Goal: Book appointment/travel/reservation

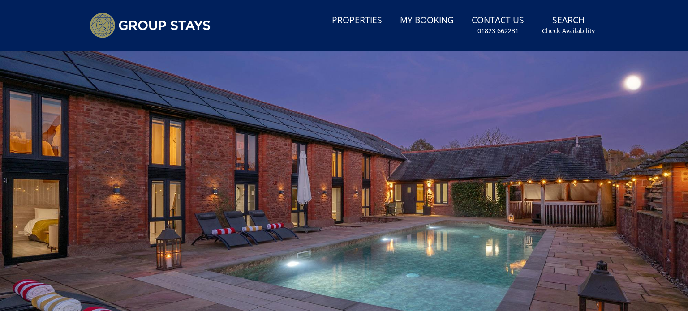
scroll to position [157, 0]
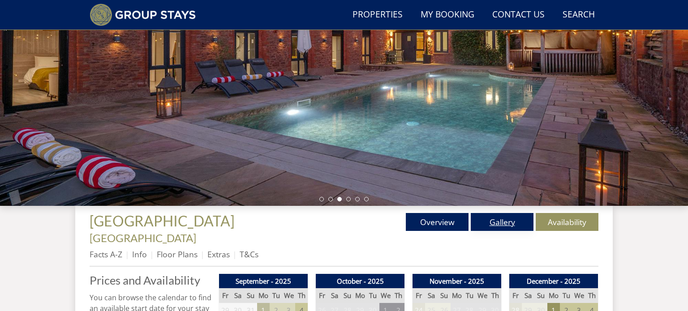
click at [490, 227] on link "Gallery" at bounding box center [502, 222] width 63 height 18
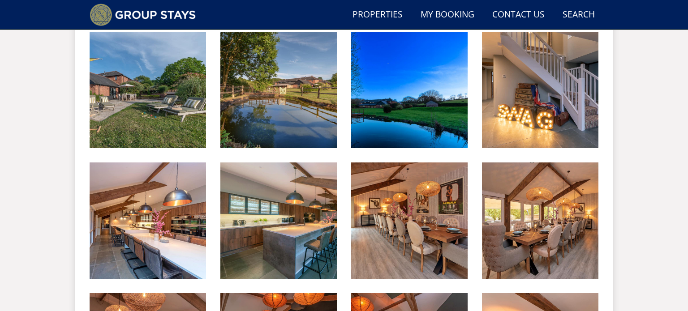
scroll to position [794, 0]
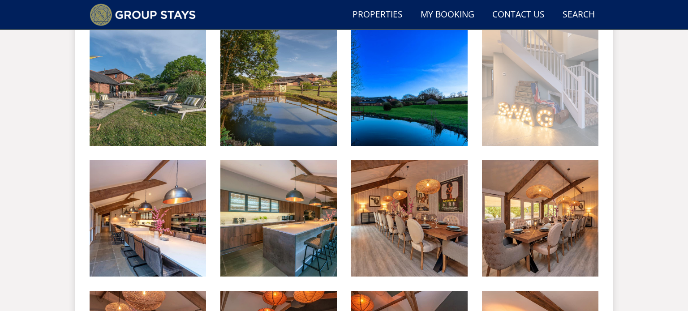
click at [535, 88] on img at bounding box center [540, 88] width 116 height 116
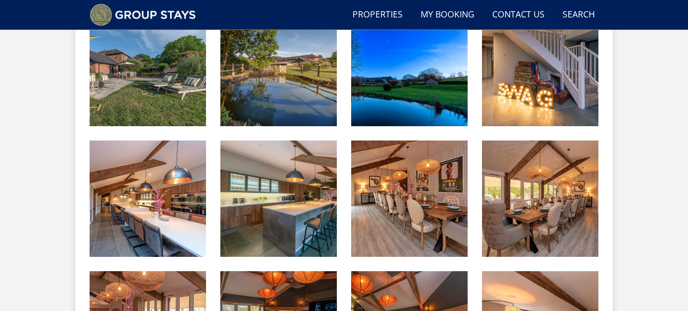
scroll to position [0, 0]
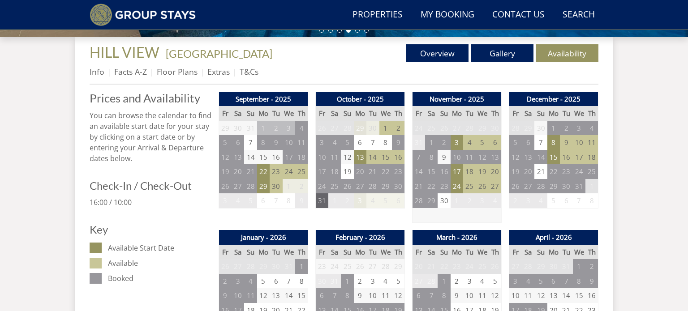
scroll to position [362, 0]
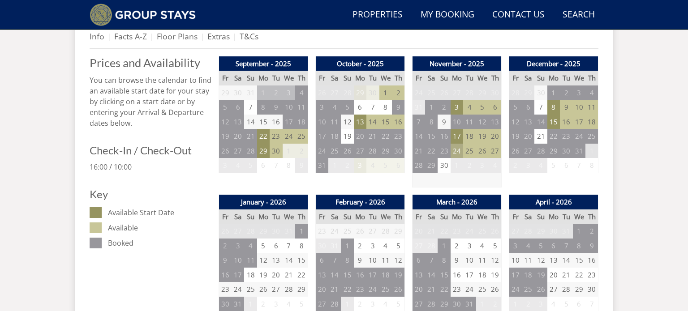
click at [458, 152] on td "24" at bounding box center [457, 151] width 13 height 15
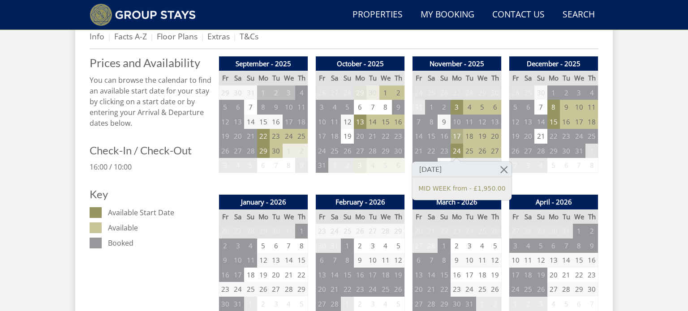
click at [456, 137] on td "17" at bounding box center [457, 136] width 13 height 15
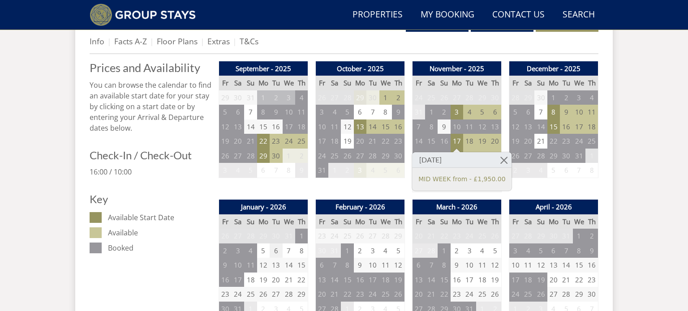
scroll to position [84, 0]
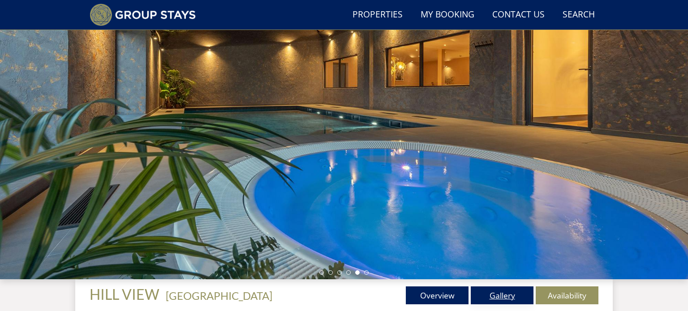
click at [506, 293] on link "Gallery" at bounding box center [502, 296] width 63 height 18
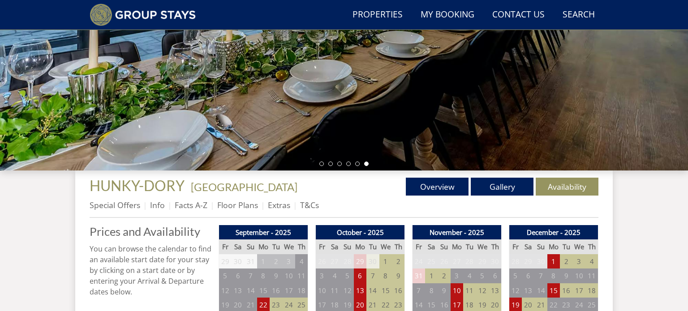
scroll to position [193, 0]
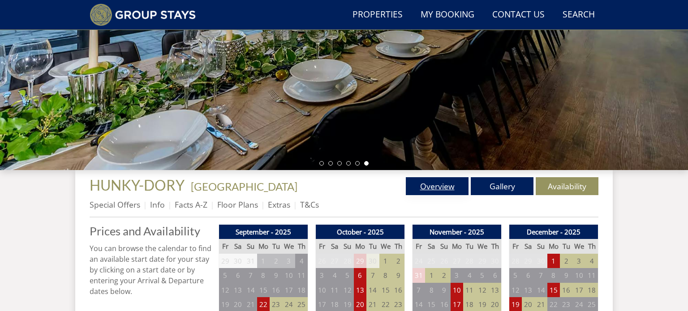
click at [436, 183] on link "Overview" at bounding box center [437, 186] width 63 height 18
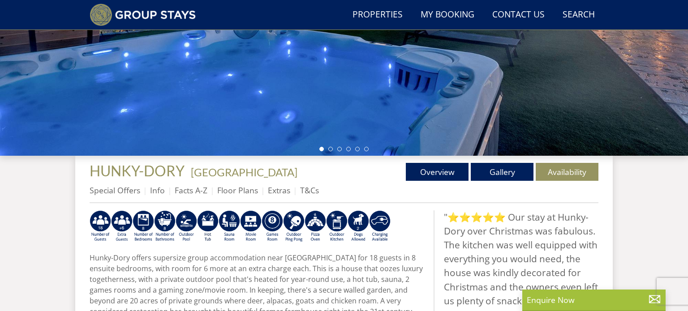
scroll to position [211, 0]
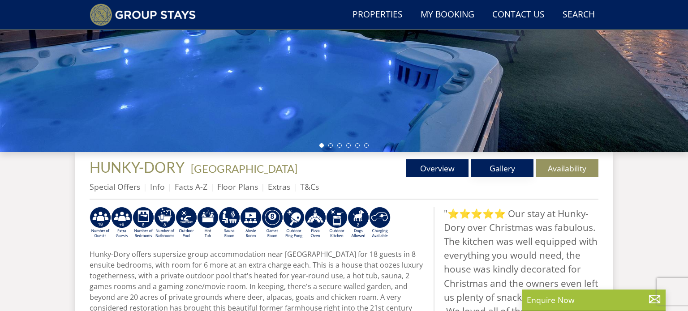
click at [494, 173] on link "Gallery" at bounding box center [502, 168] width 63 height 18
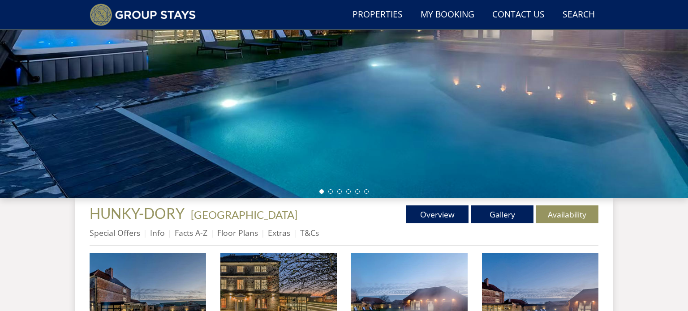
scroll to position [147, 0]
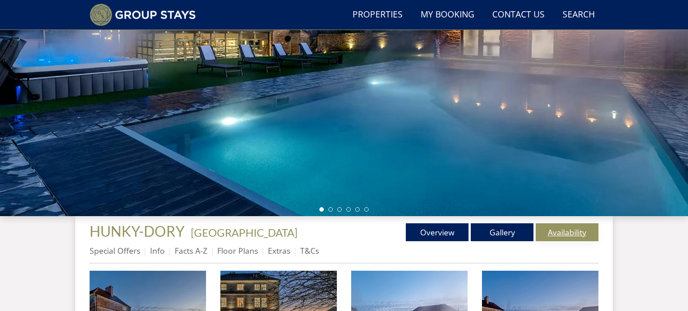
click at [555, 232] on link "Availability" at bounding box center [567, 233] width 63 height 18
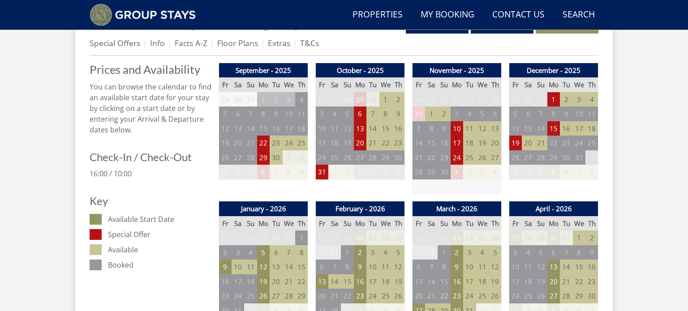
scroll to position [354, 0]
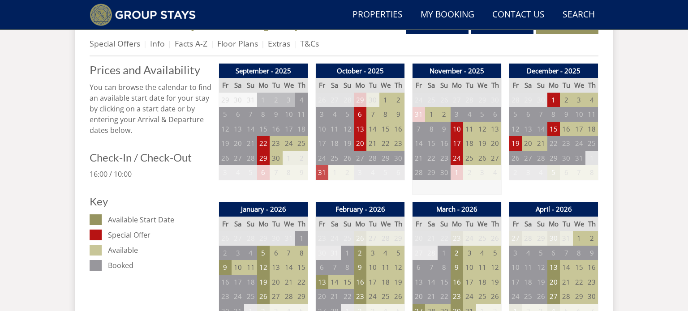
click at [323, 172] on td "31" at bounding box center [322, 172] width 13 height 15
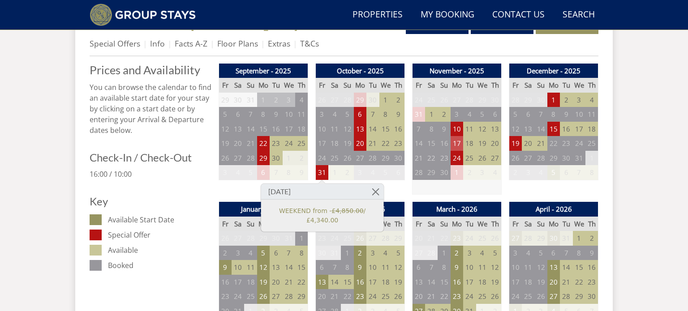
click at [461, 138] on td "17" at bounding box center [457, 143] width 13 height 15
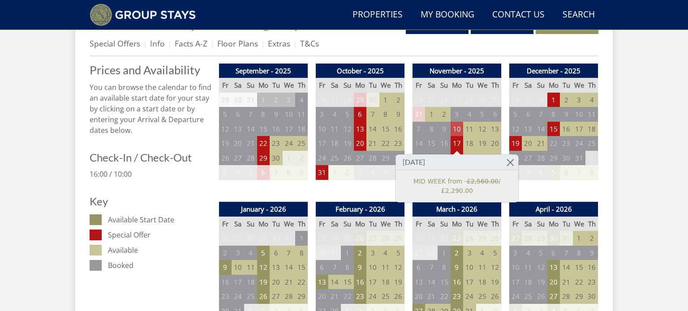
click at [461, 128] on td "10" at bounding box center [457, 129] width 13 height 15
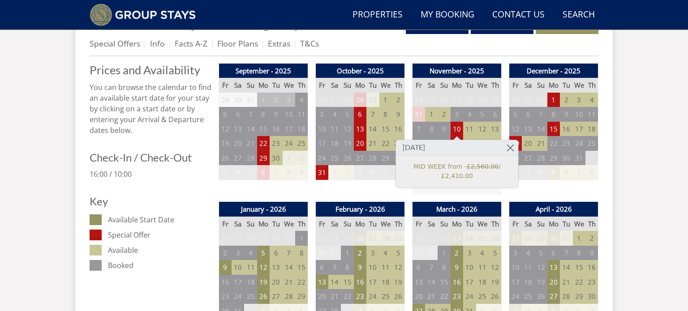
click at [437, 190] on td at bounding box center [457, 187] width 89 height 15
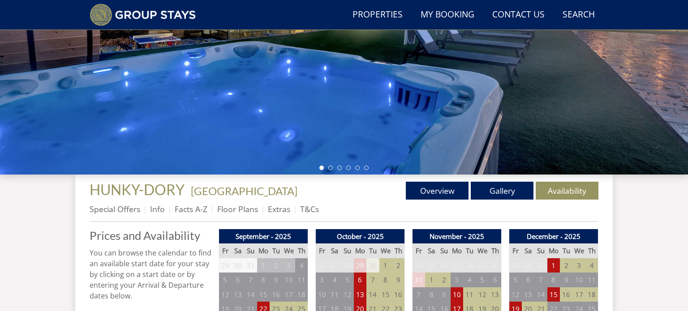
scroll to position [184, 0]
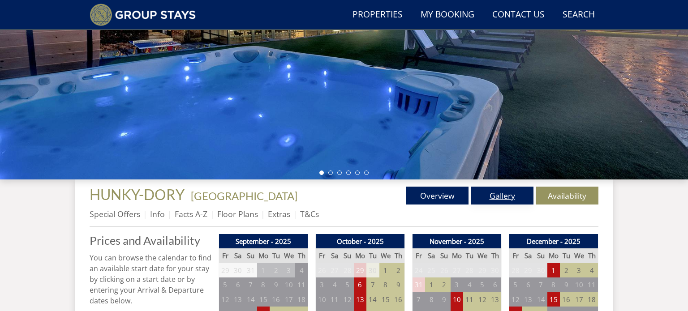
click at [500, 187] on link "Gallery" at bounding box center [502, 196] width 63 height 18
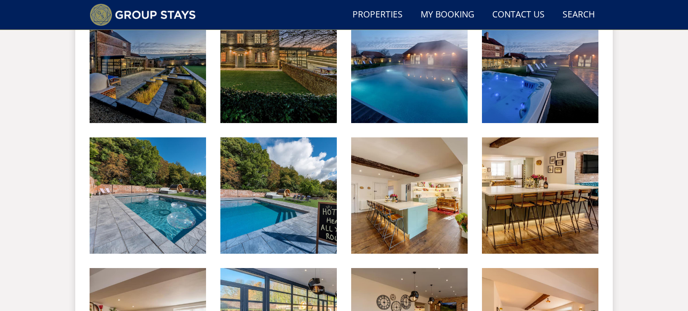
scroll to position [412, 0]
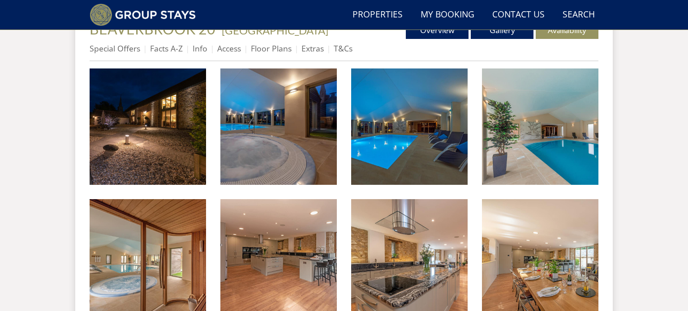
scroll to position [350, 0]
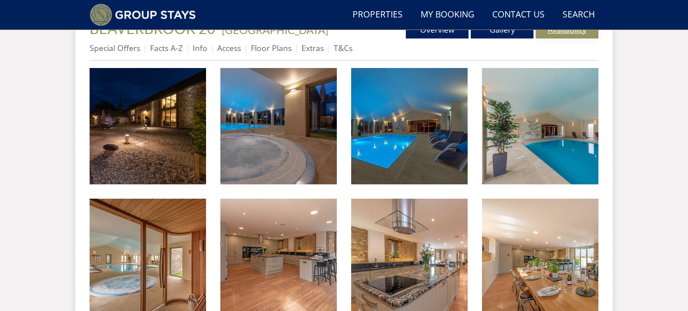
click at [555, 32] on link "Availability" at bounding box center [567, 30] width 63 height 18
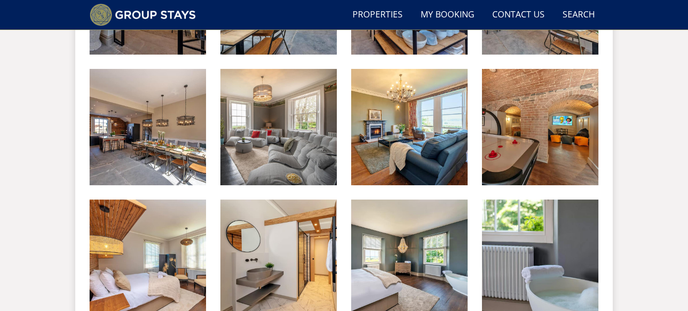
scroll to position [611, 0]
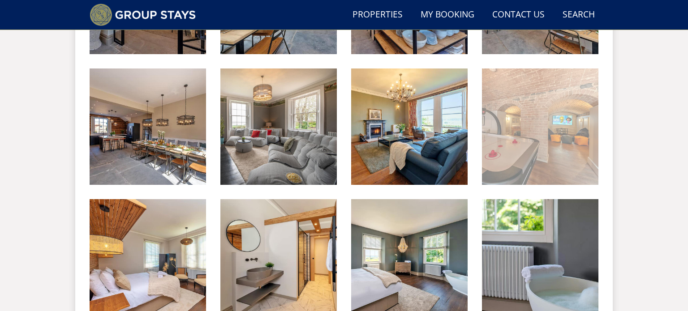
click at [520, 148] on img at bounding box center [540, 127] width 116 height 116
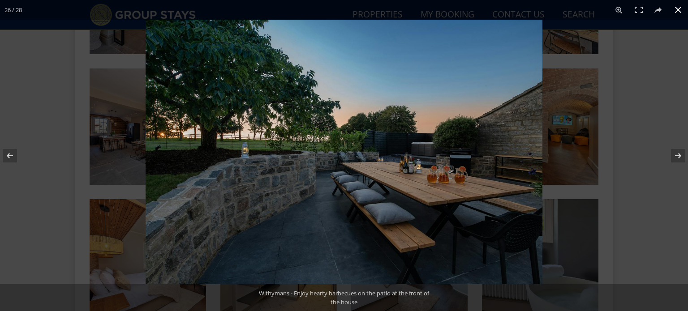
click at [639, 108] on div at bounding box center [490, 175] width 688 height 311
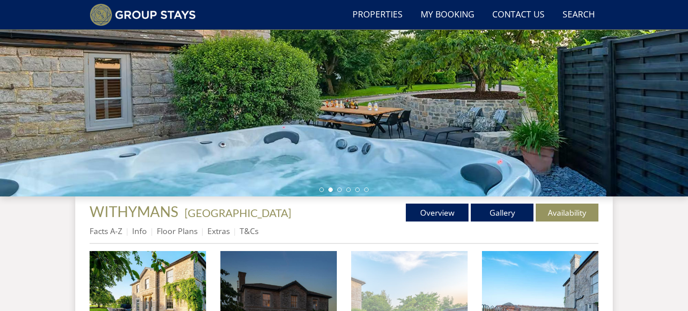
scroll to position [162, 0]
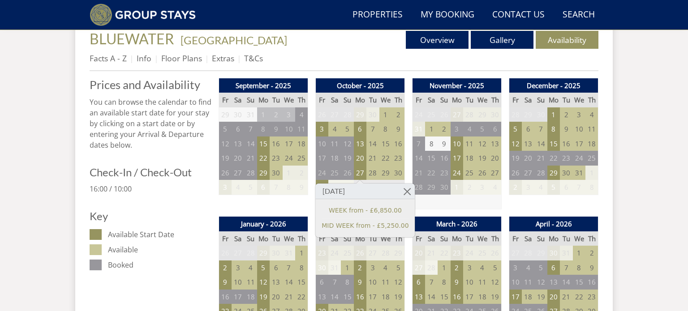
scroll to position [340, 0]
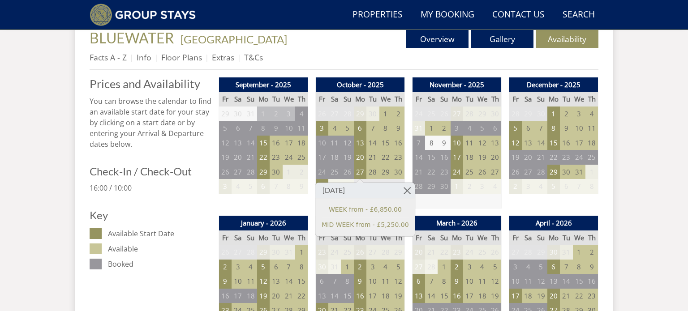
click at [475, 188] on td "2" at bounding box center [469, 186] width 13 height 15
